Goal: Check status: Check status

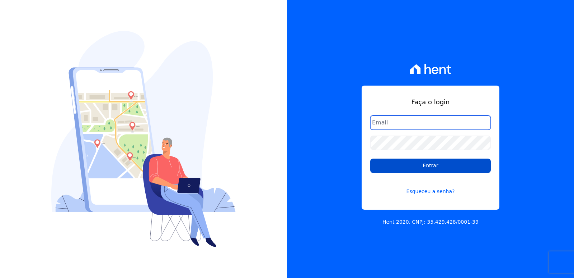
type input "rodrigo@loulycaixe.com.br"
click at [442, 161] on input "Entrar" at bounding box center [430, 165] width 121 height 14
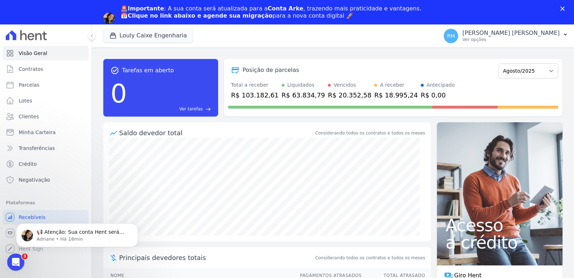
click at [561, 7] on polygon "Fechar" at bounding box center [563, 8] width 4 height 4
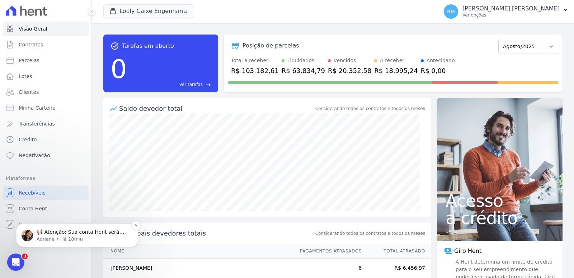
click at [57, 233] on p "📢 Atenção: Sua conta Hent será migrada para a Conta Arke! Estamos trazendo para…" at bounding box center [83, 231] width 93 height 7
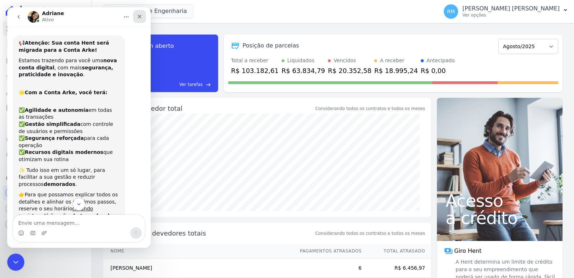
click at [141, 19] on icon "Fechar" at bounding box center [140, 17] width 6 height 6
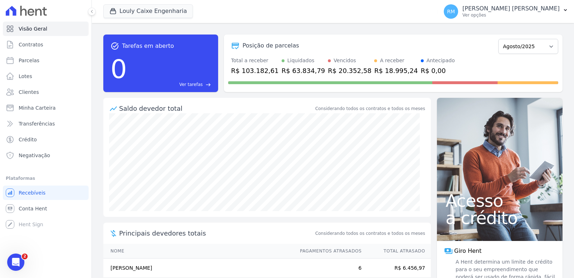
scroll to position [73, 0]
click at [397, 96] on div "task_alt Tarefas em aberto 0 Ver tarefas east Posição de parcelas Setembro/2024…" at bounding box center [333, 63] width 460 height 69
click at [35, 211] on span "Conta Hent" at bounding box center [33, 208] width 28 height 7
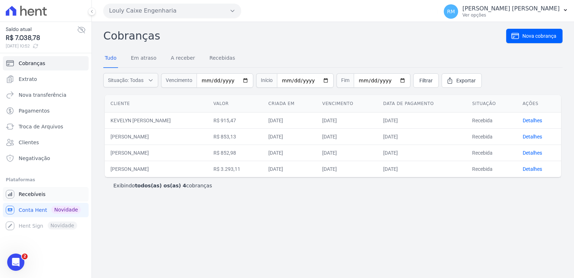
click at [39, 194] on span "Recebíveis" at bounding box center [32, 193] width 27 height 7
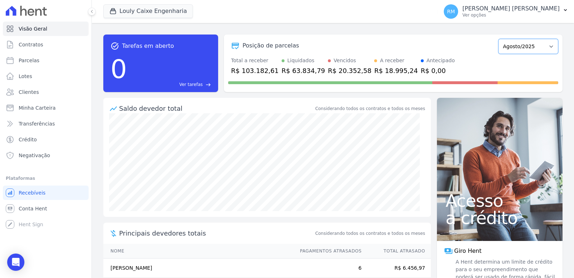
click at [518, 45] on select "Setembro/2024 Outubro/2024 Novembro/2024 Dezembro/2024 Janeiro/2025 Fevereiro/2…" at bounding box center [529, 46] width 60 height 15
click at [42, 104] on span "Minha Carteira" at bounding box center [37, 107] width 37 height 7
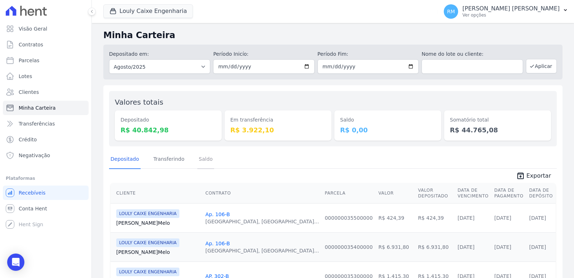
click at [200, 157] on link "Saldo" at bounding box center [205, 159] width 17 height 19
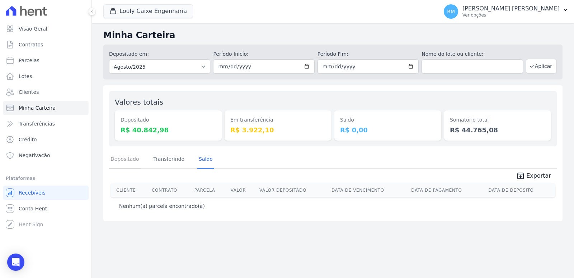
click at [123, 161] on link "Depositado" at bounding box center [125, 159] width 32 height 19
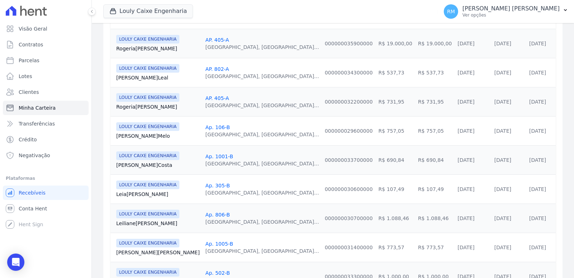
scroll to position [647, 0]
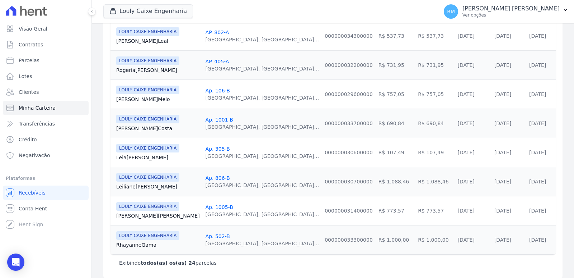
drag, startPoint x: 350, startPoint y: 234, endPoint x: 420, endPoint y: 237, distance: 70.4
click at [420, 237] on tr "LOULY CAIXE ENGENHARIA Rhayanne Gama Ap. 502-B [GEOGRAPHIC_DATA], [GEOGRAPHIC_D…" at bounding box center [334, 239] width 446 height 29
drag, startPoint x: 408, startPoint y: 234, endPoint x: 390, endPoint y: 238, distance: 18.8
click at [458, 237] on link "[DATE]" at bounding box center [466, 240] width 17 height 6
click at [415, 235] on td "R$ 1.000,00" at bounding box center [434, 239] width 39 height 29
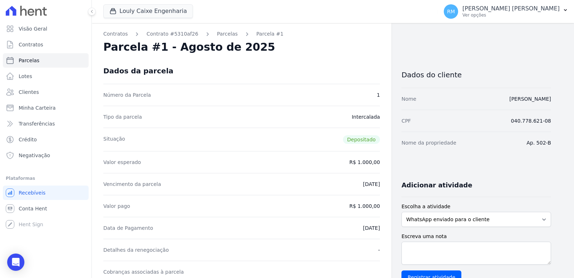
drag, startPoint x: 348, startPoint y: 234, endPoint x: 353, endPoint y: 234, distance: 5.0
click at [353, 234] on div "Data de Pagamento [DATE]" at bounding box center [241, 227] width 277 height 22
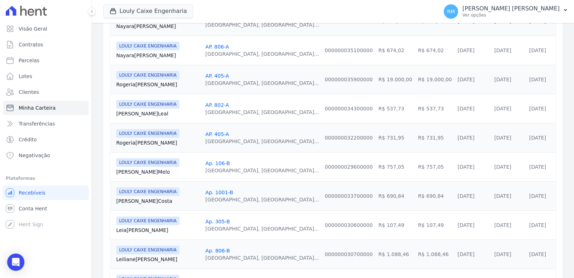
scroll to position [647, 0]
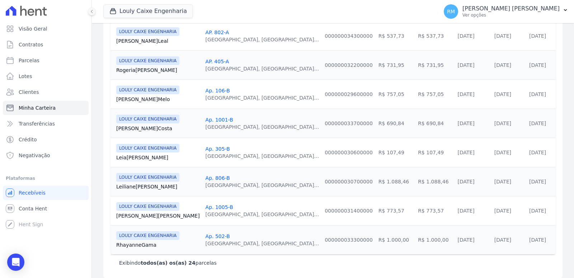
drag, startPoint x: 348, startPoint y: 235, endPoint x: 379, endPoint y: 236, distance: 30.9
click at [415, 236] on td "R$ 1.000,00" at bounding box center [434, 239] width 39 height 29
click at [415, 234] on td "R$ 1.000,00" at bounding box center [434, 239] width 39 height 29
drag, startPoint x: 113, startPoint y: 238, endPoint x: 535, endPoint y: 238, distance: 421.8
click at [535, 238] on tr "LOULY CAIXE ENGENHARIA Rhayanne Gama Ap. 502-B [GEOGRAPHIC_DATA], [GEOGRAPHIC_D…" at bounding box center [334, 239] width 446 height 29
